Goal: Information Seeking & Learning: Learn about a topic

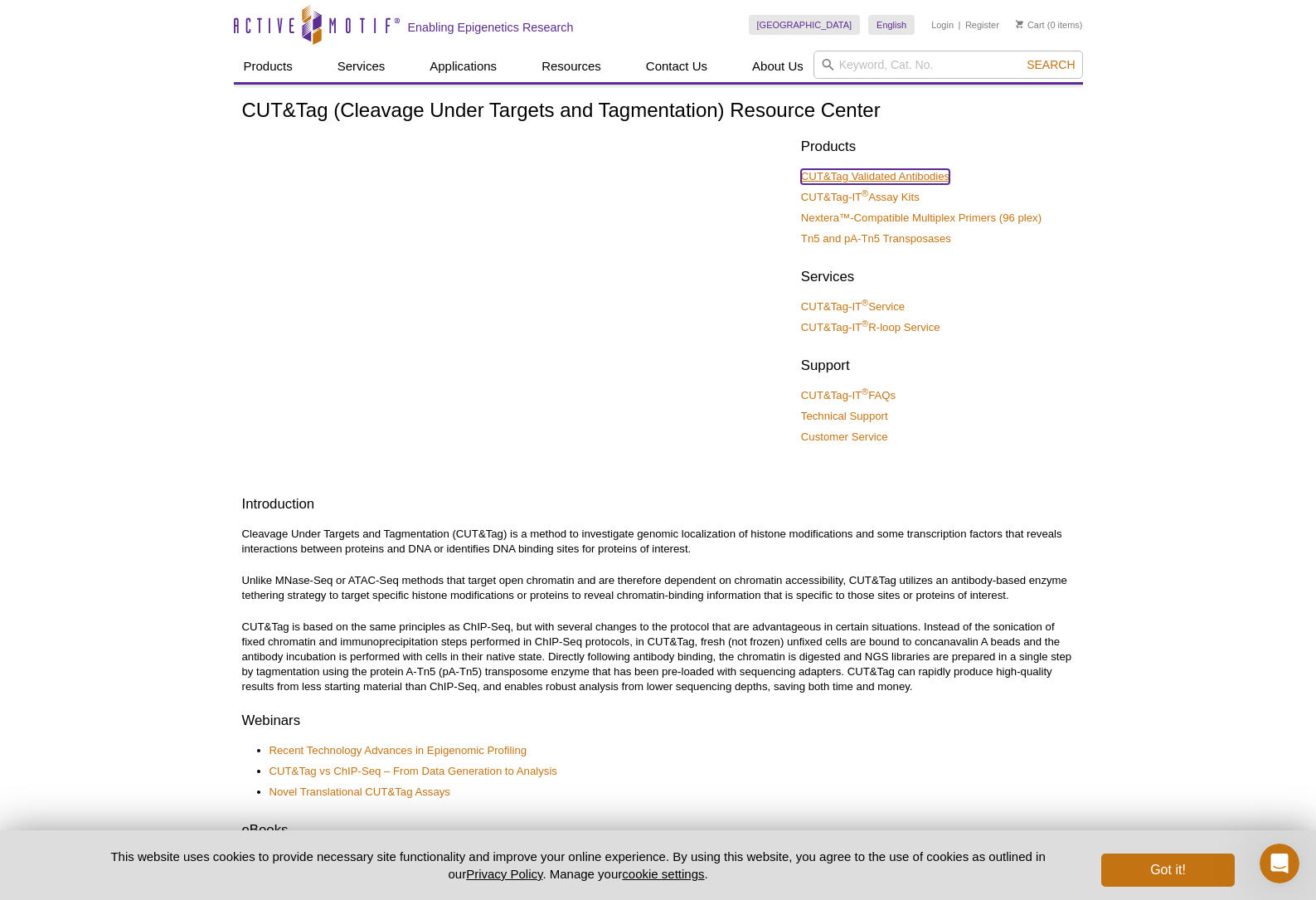
click at [918, 179] on link "CUT&Tag Validated Antibodies" at bounding box center [875, 176] width 148 height 15
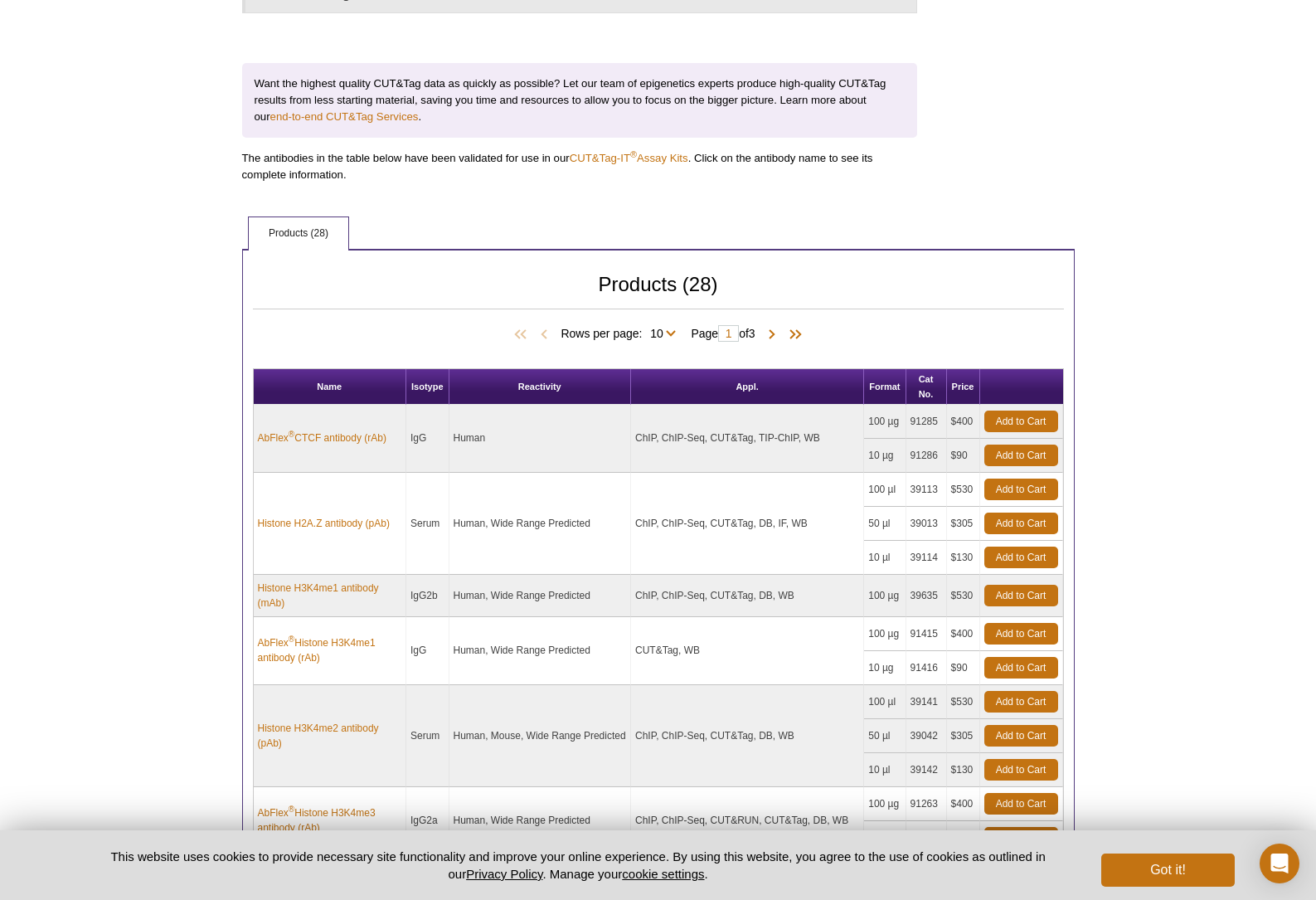
scroll to position [576, 0]
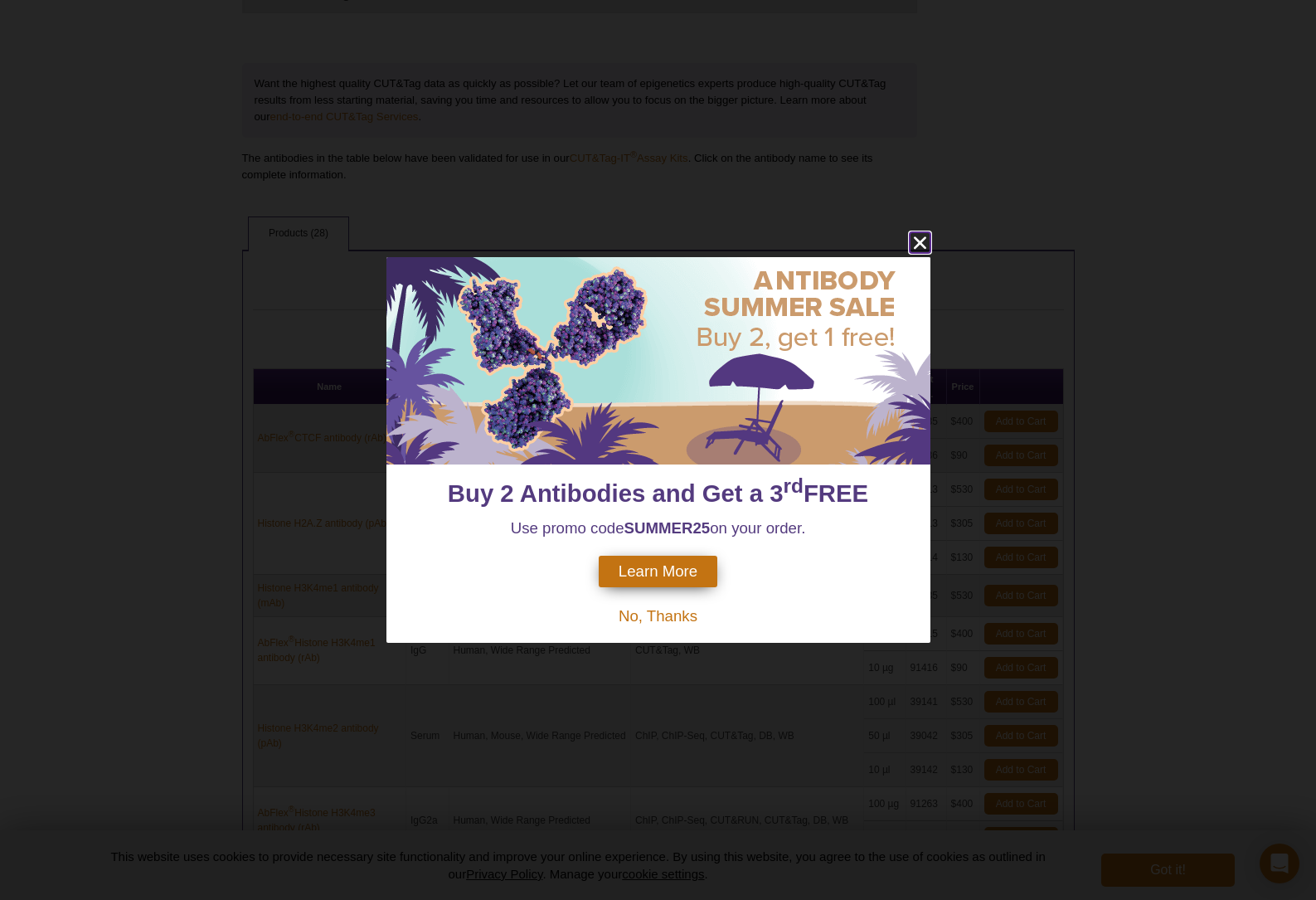
click at [921, 248] on icon "close" at bounding box center [920, 242] width 21 height 21
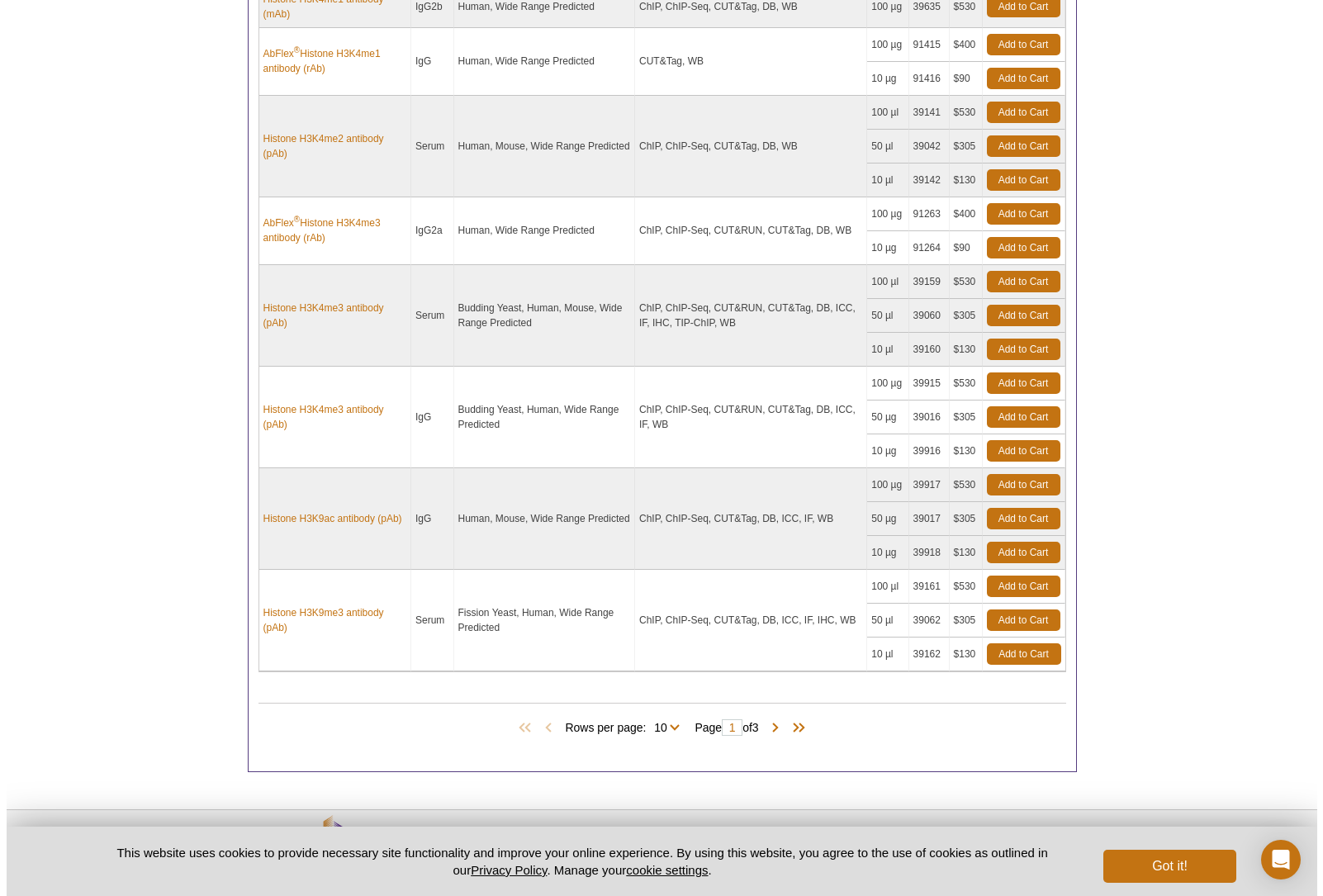
scroll to position [1217, 0]
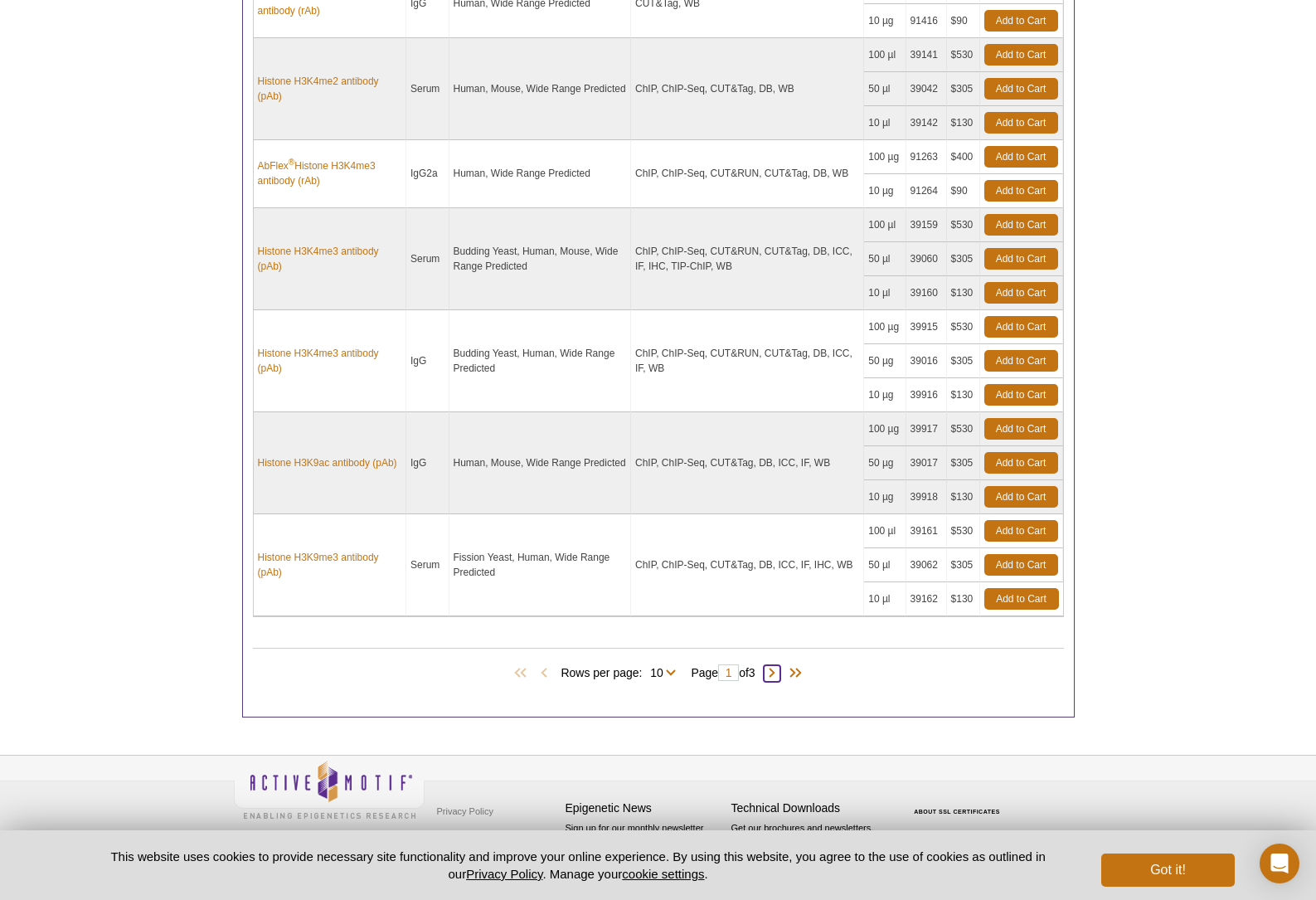
click at [780, 676] on span at bounding box center [772, 673] width 17 height 17
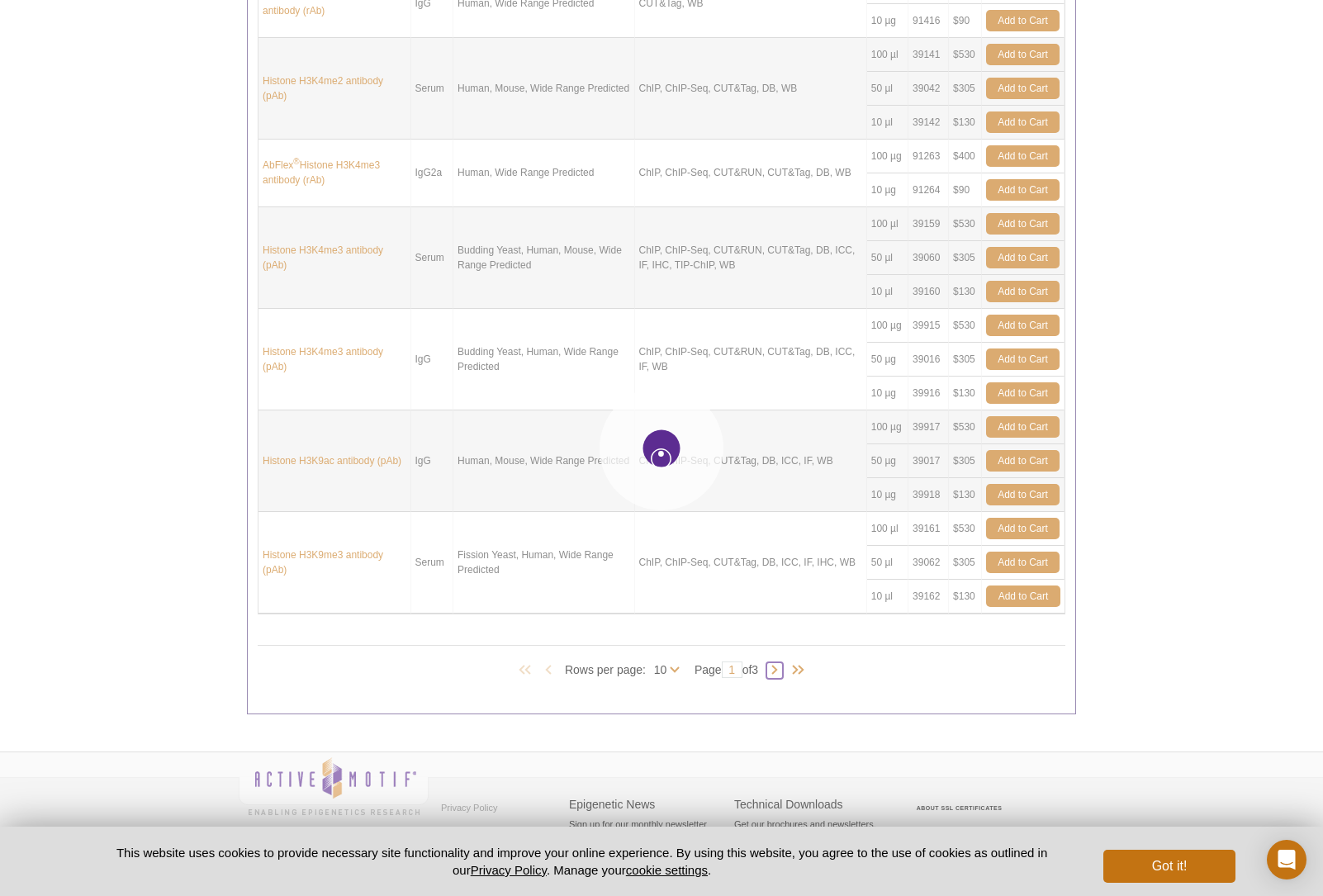
type input "2"
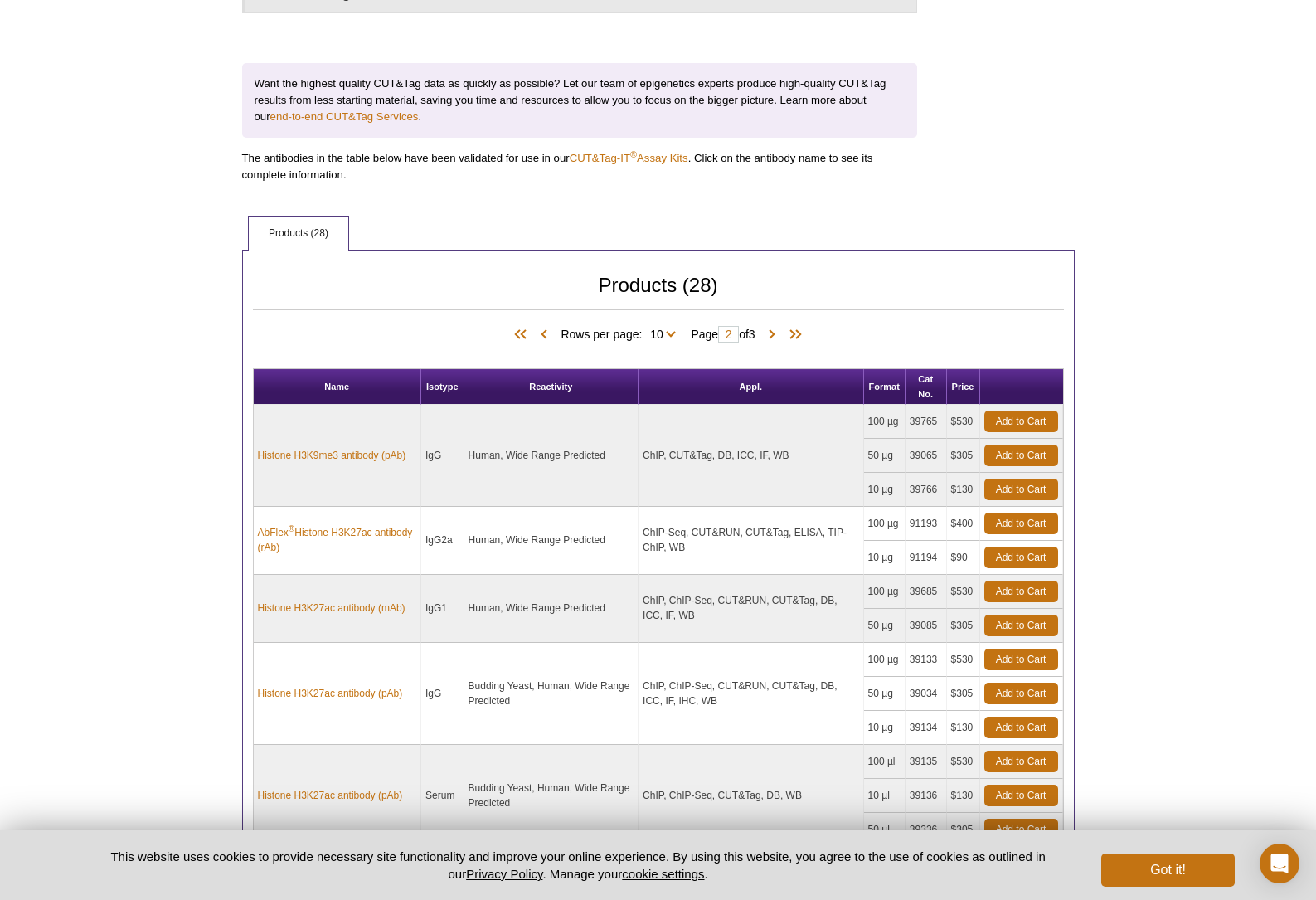
scroll to position [63, 0]
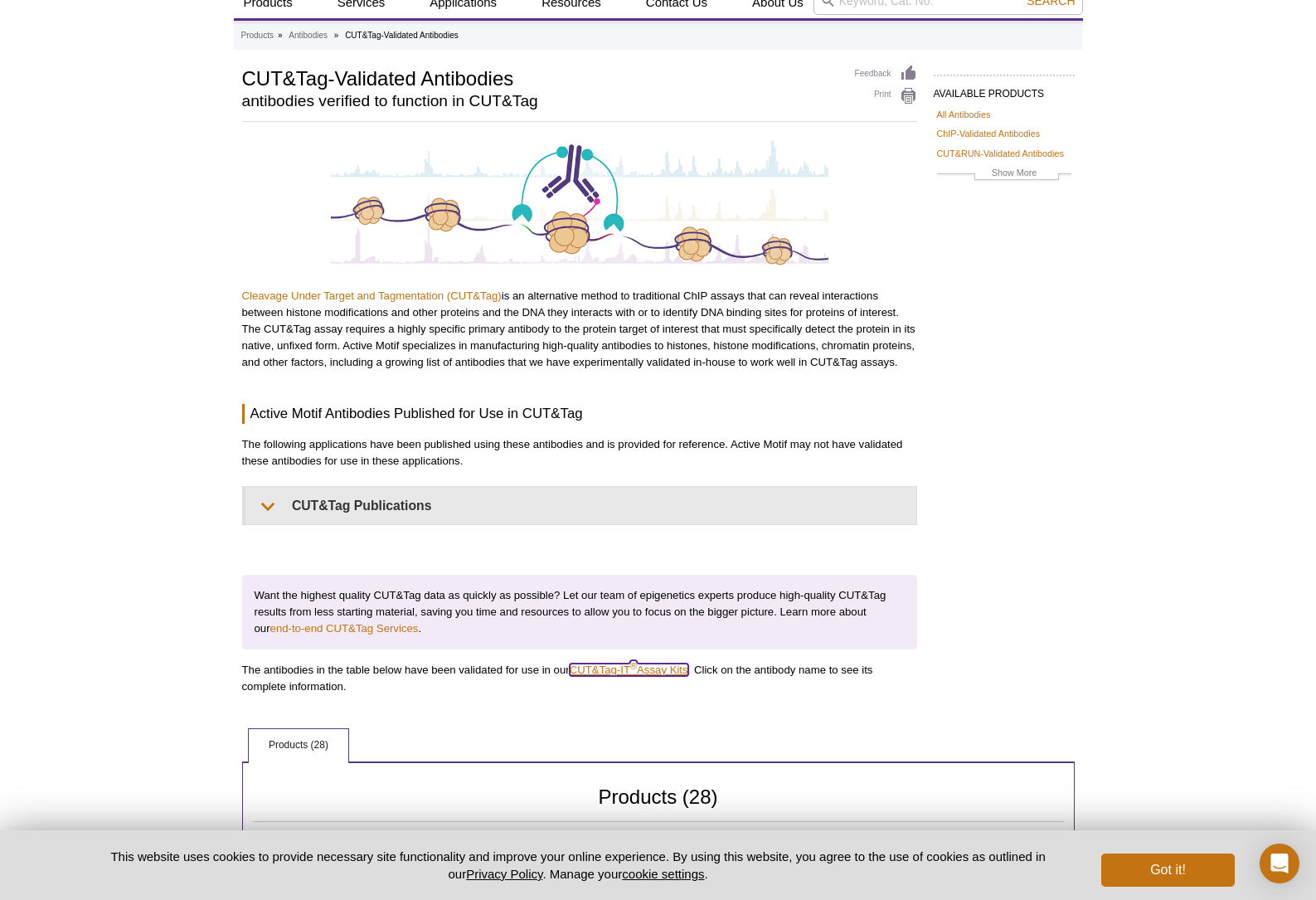
click at [636, 672] on link "CUT&Tag-IT ® Assay Kits" at bounding box center [628, 670] width 119 height 12
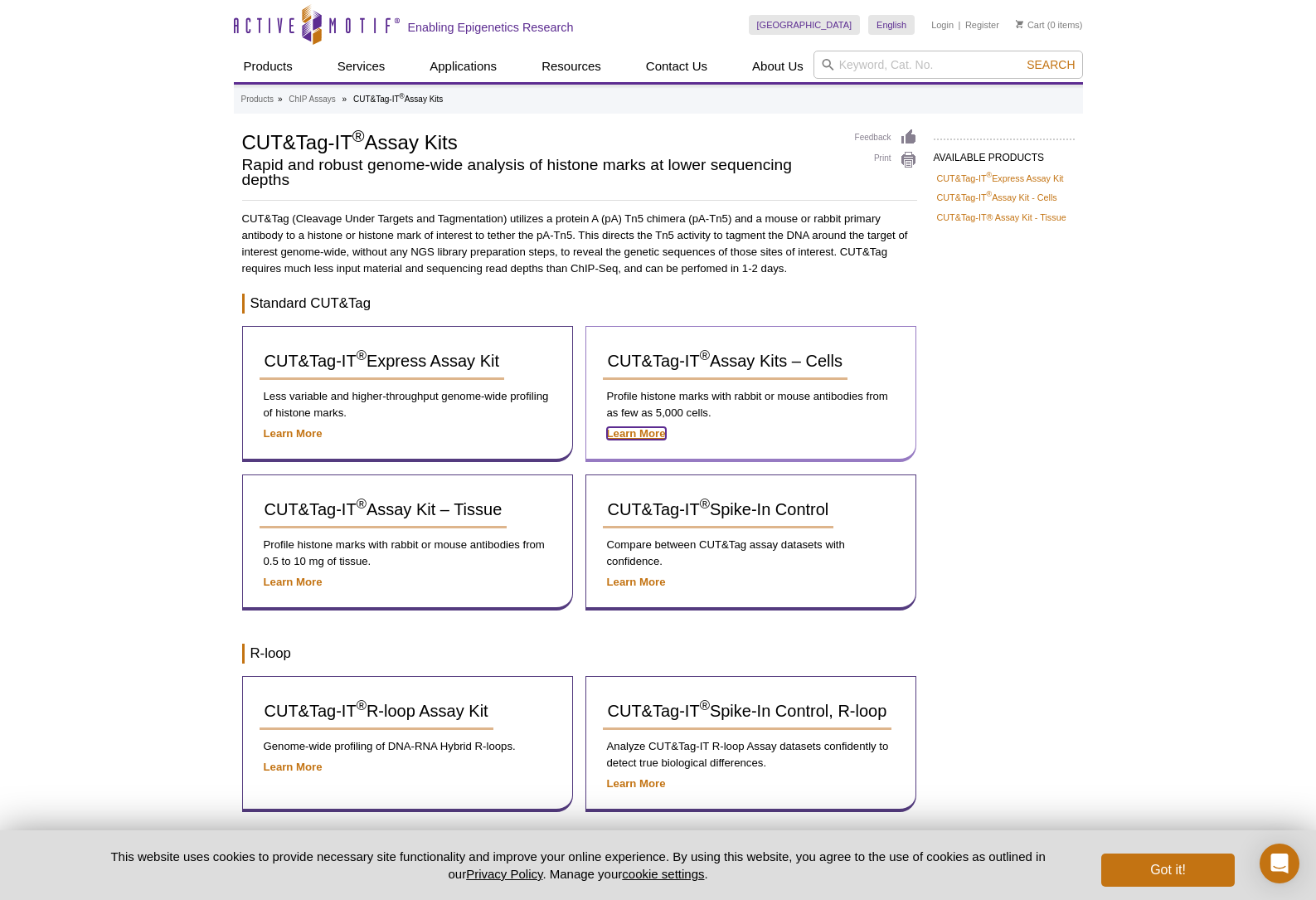
click at [633, 430] on strong "Learn More" at bounding box center [636, 434] width 59 height 12
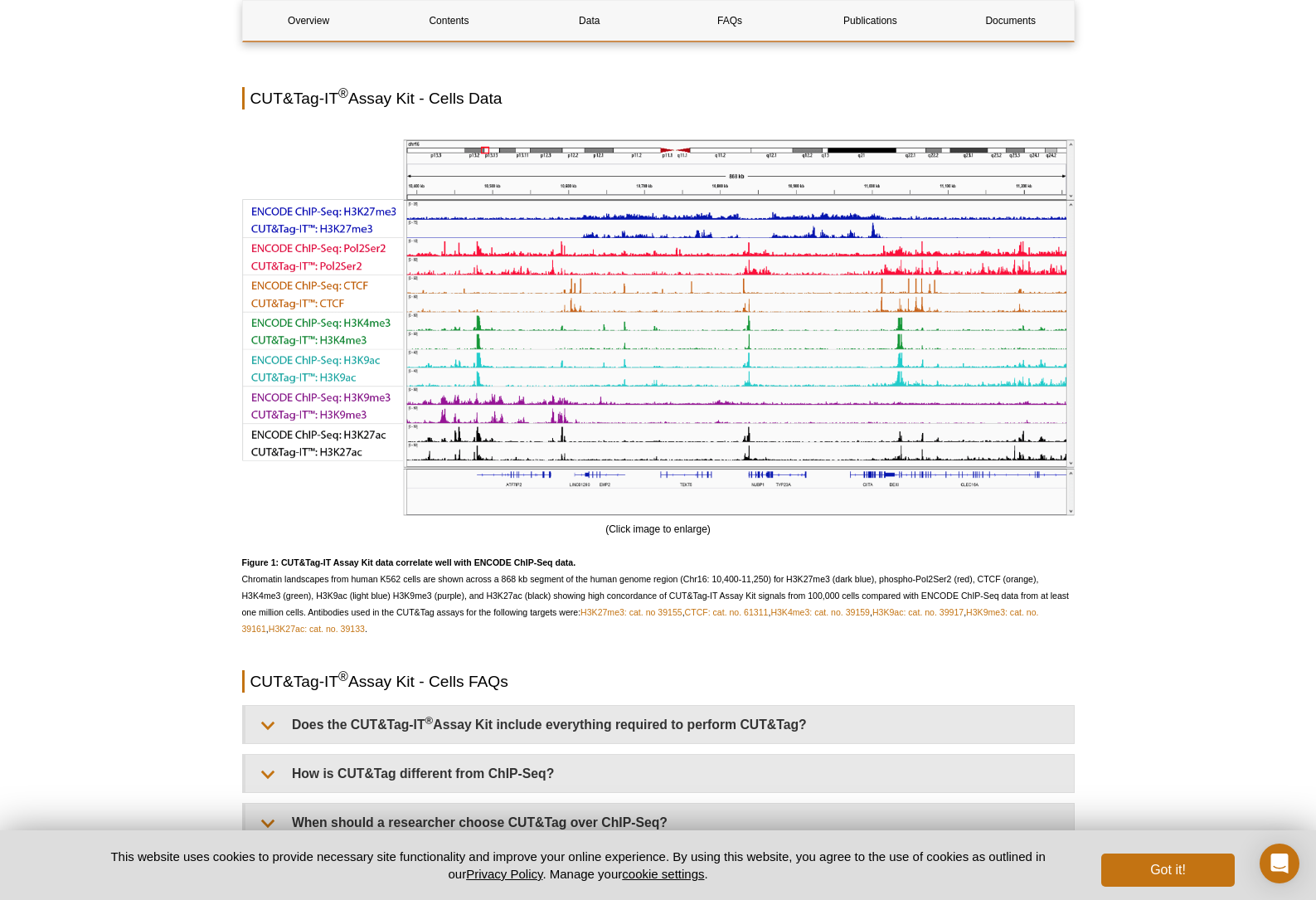
scroll to position [3307, 0]
